Goal: Task Accomplishment & Management: Manage account settings

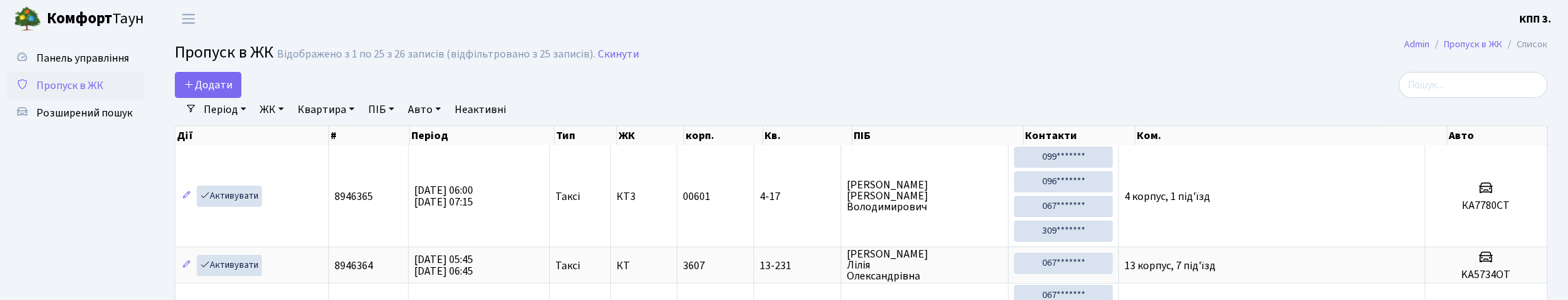
select select "25"
click at [1499, 89] on input "search" at bounding box center [1472, 84] width 149 height 26
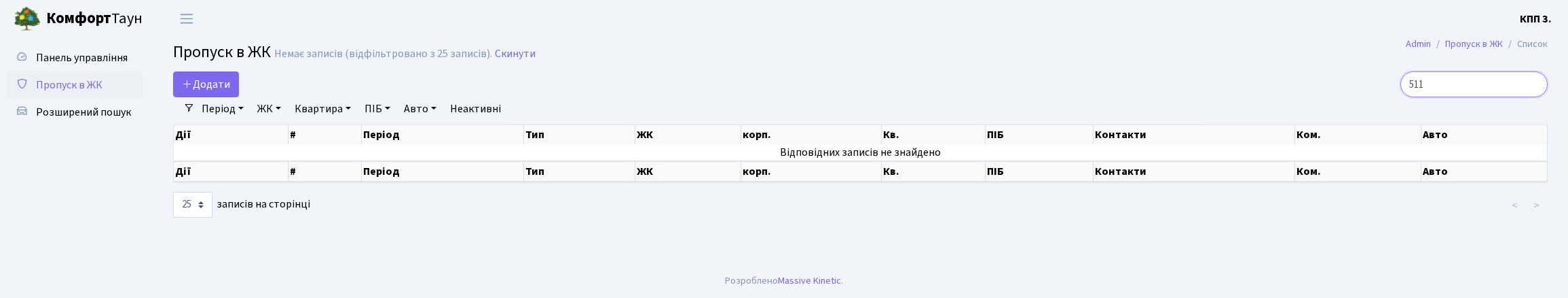
type input "511"
click at [1530, 98] on input "511" at bounding box center [1474, 84] width 148 height 26
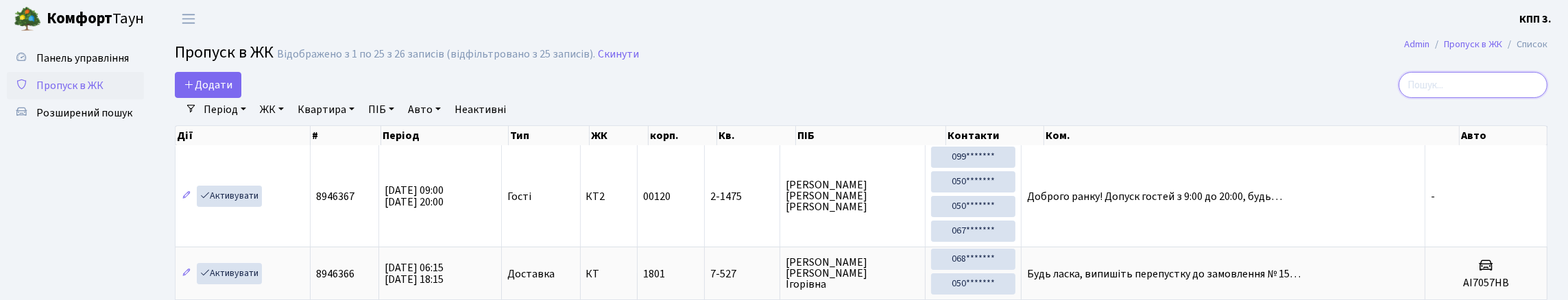
click at [1498, 89] on input "search" at bounding box center [1472, 84] width 149 height 26
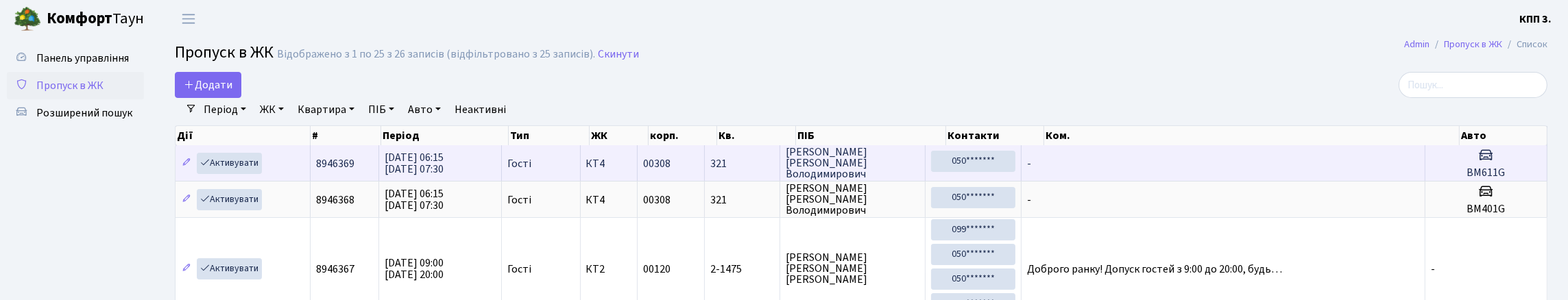
click at [1310, 181] on td "-" at bounding box center [1224, 163] width 404 height 36
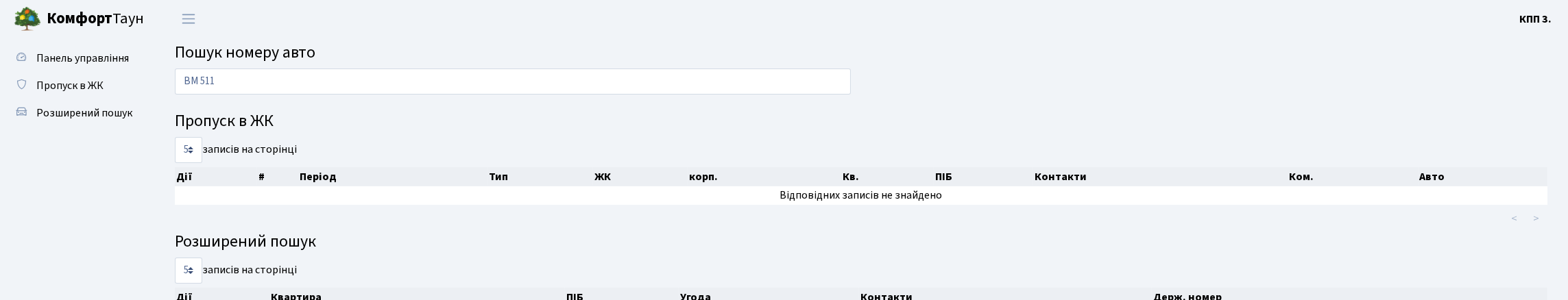
click at [386, 86] on input "ВМ 511" at bounding box center [512, 81] width 676 height 26
drag, startPoint x: 290, startPoint y: 98, endPoint x: 298, endPoint y: 96, distance: 8.2
click at [298, 94] on input "ВМ 511" at bounding box center [512, 81] width 676 height 26
click at [261, 82] on input "ВМ 511 G" at bounding box center [512, 81] width 676 height 26
click at [203, 89] on input "ВМ 511 G" at bounding box center [512, 81] width 676 height 26
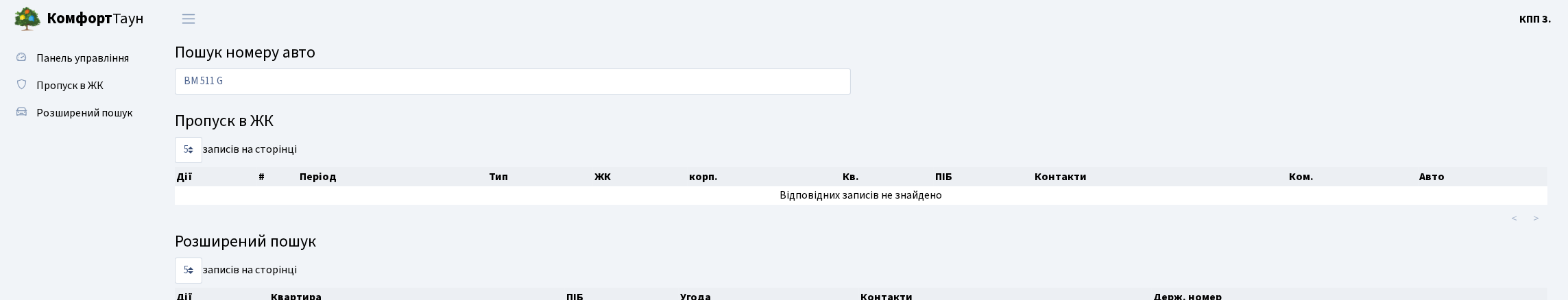
click at [378, 94] on input "BM 511 G" at bounding box center [512, 81] width 676 height 26
click at [456, 93] on input "BM 511 G" at bounding box center [512, 81] width 676 height 26
type input "B"
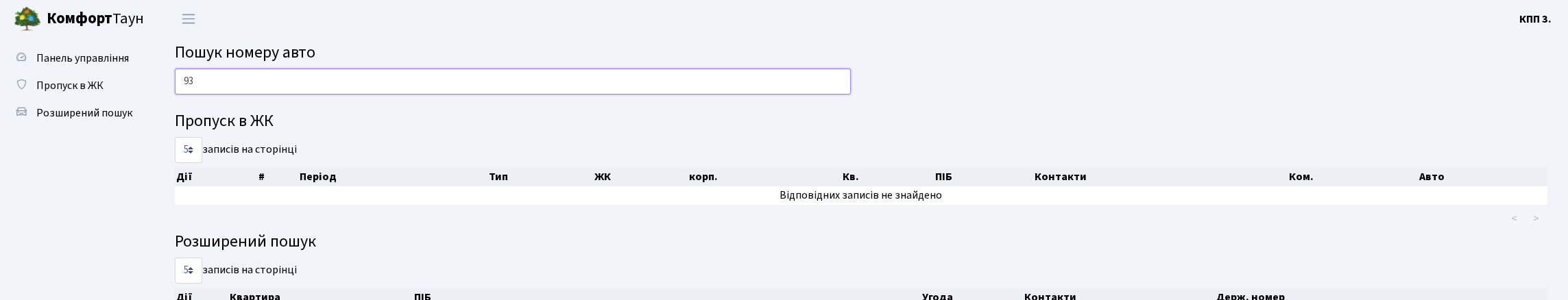
type input "9"
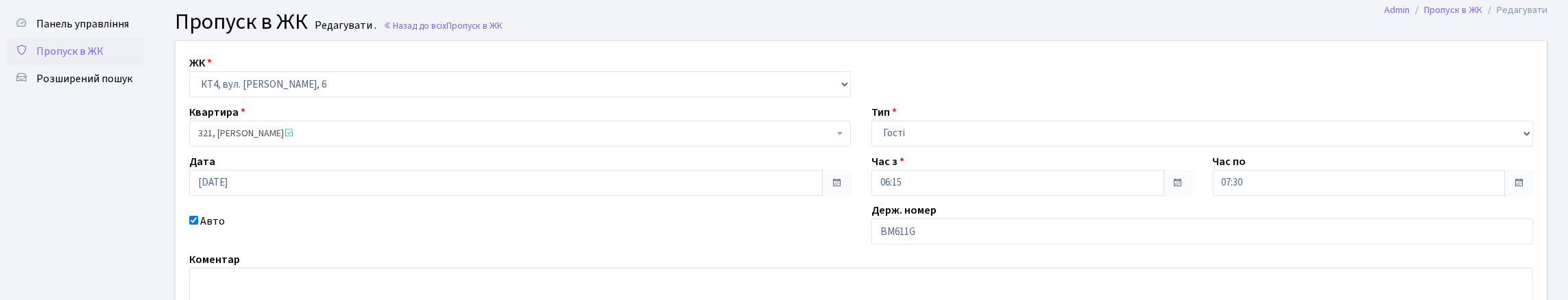
scroll to position [68, 0]
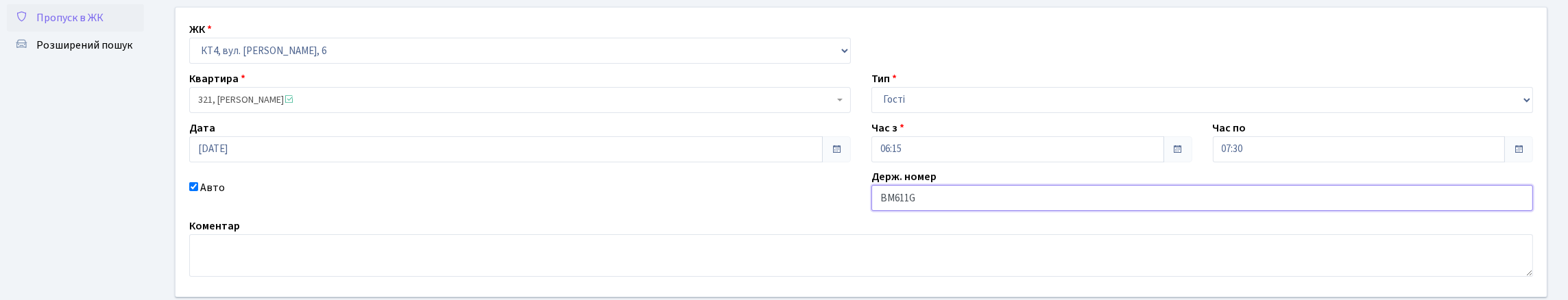
click at [944, 211] on input "ВМ611G" at bounding box center [1202, 198] width 662 height 26
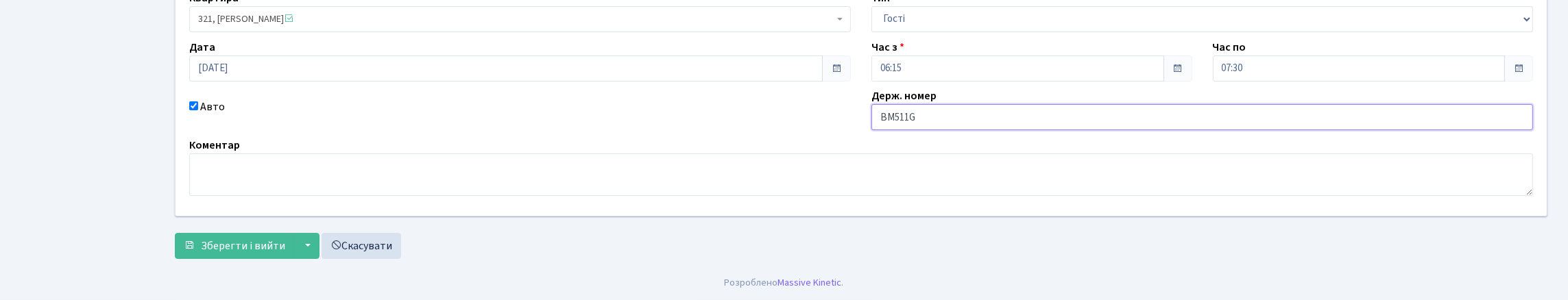
scroll to position [241, 0]
type input "ВМ511G"
click at [279, 244] on span "Зберегти і вийти" at bounding box center [243, 245] width 85 height 15
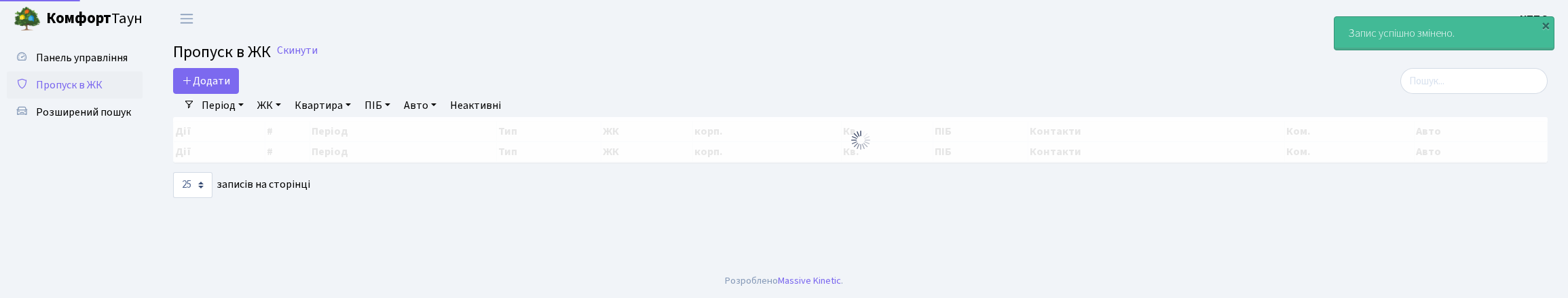
select select "25"
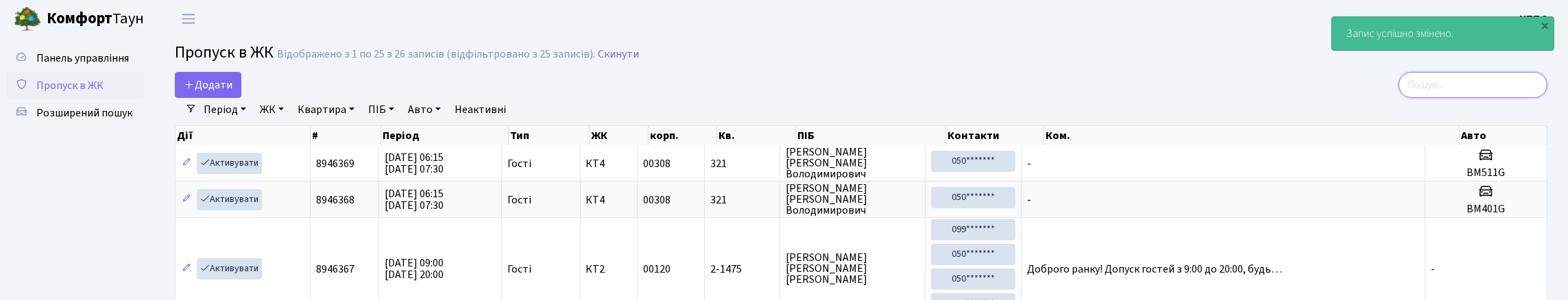
click at [1521, 89] on input "search" at bounding box center [1472, 84] width 149 height 26
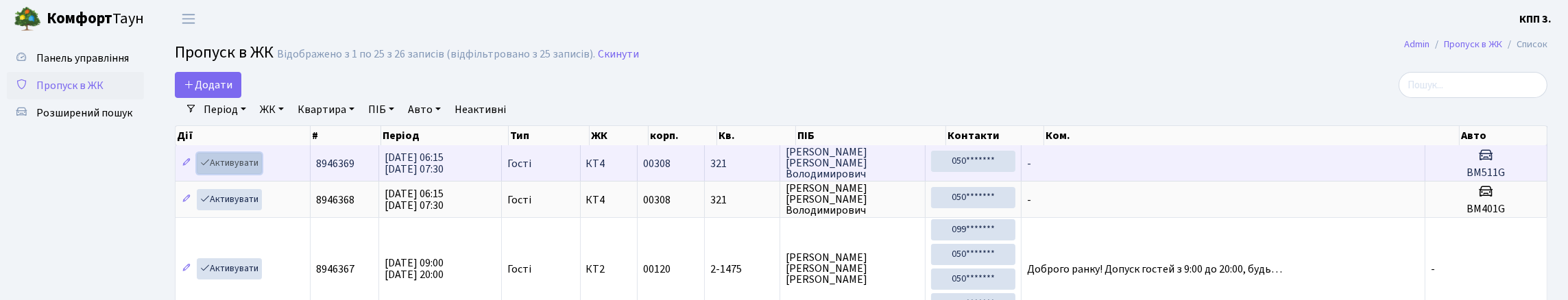
click at [246, 174] on link "Активувати" at bounding box center [229, 163] width 65 height 21
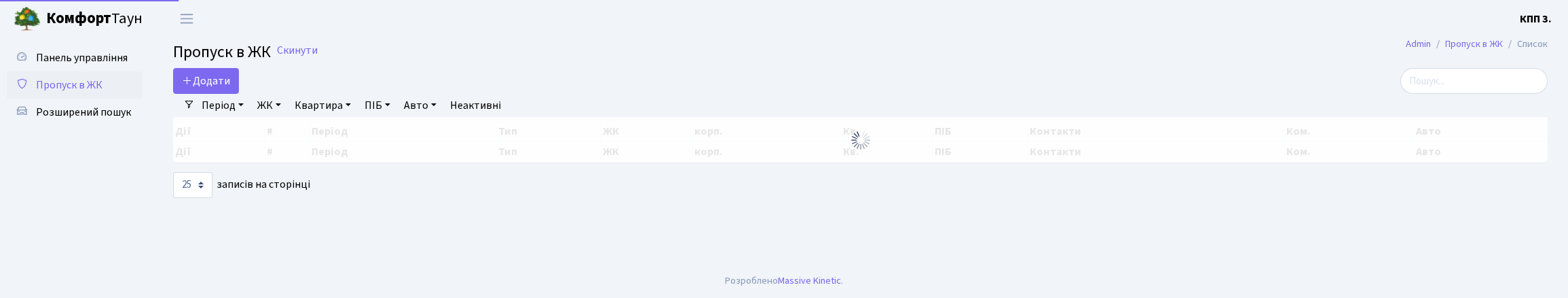
select select "25"
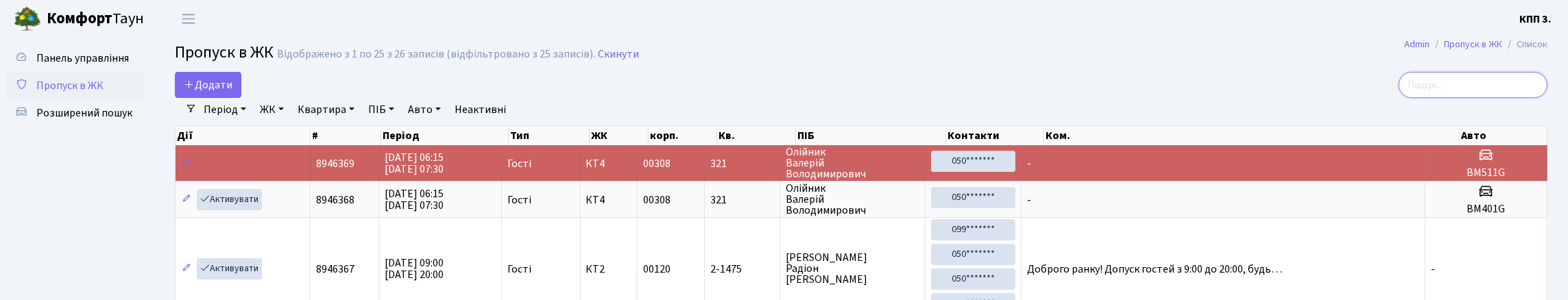
click at [1470, 92] on input "search" at bounding box center [1472, 84] width 149 height 26
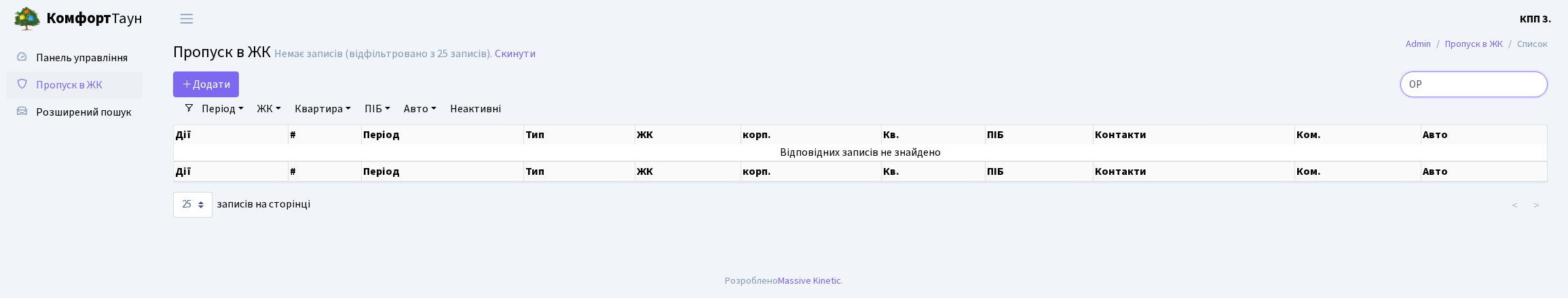
type input "О"
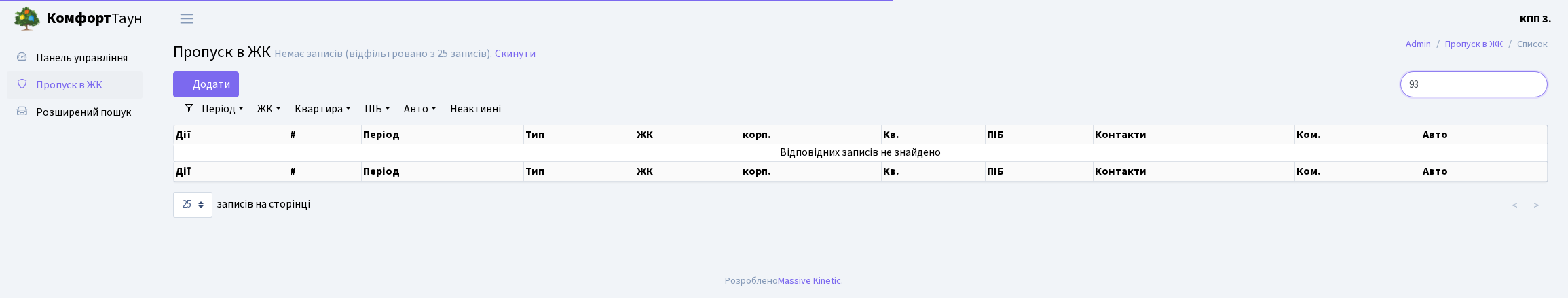
type input "9"
